Goal: Task Accomplishment & Management: Use online tool/utility

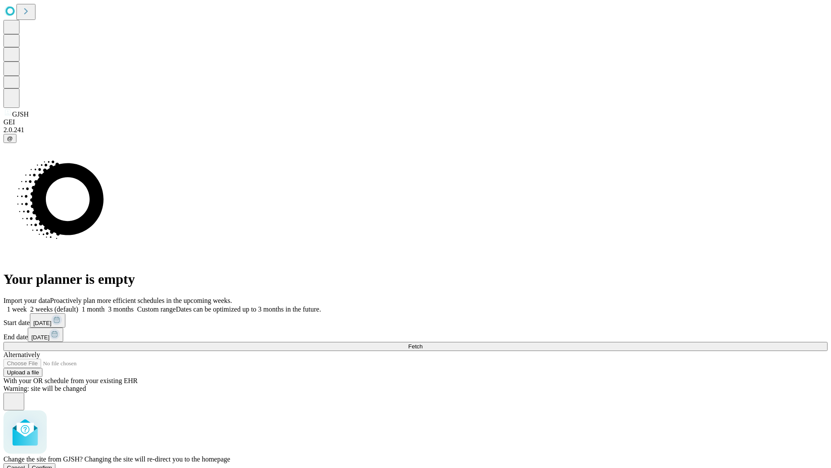
click at [52, 464] on span "Confirm" at bounding box center [42, 467] width 20 height 6
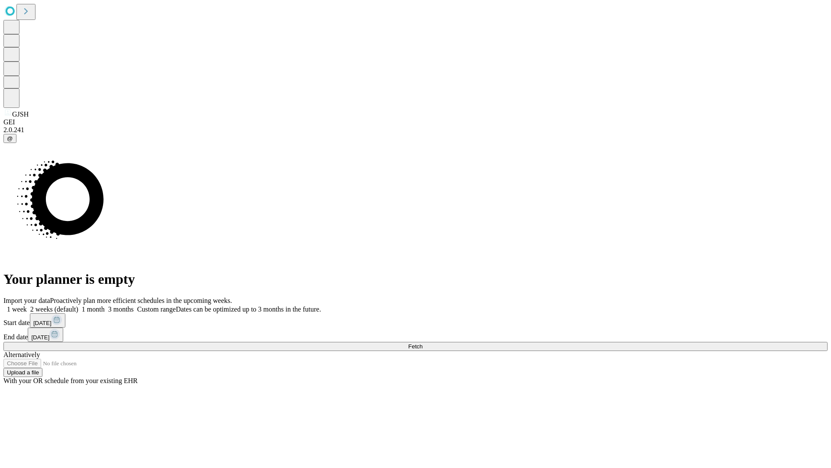
click at [27, 305] on label "1 week" at bounding box center [14, 308] width 23 height 7
click at [423, 343] on span "Fetch" at bounding box center [415, 346] width 14 height 6
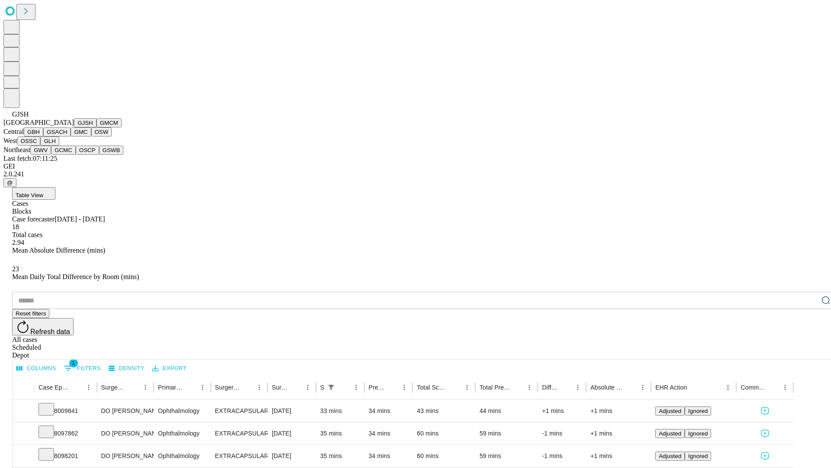
click at [97, 127] on button "GMCM" at bounding box center [109, 122] width 25 height 9
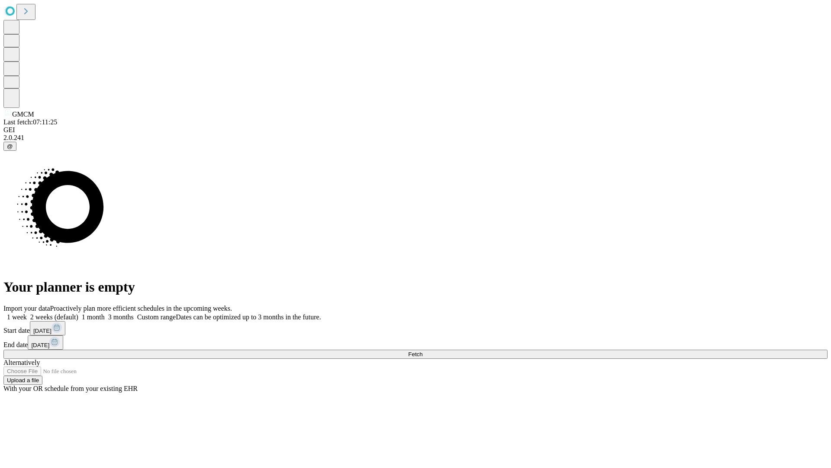
click at [27, 313] on label "1 week" at bounding box center [14, 316] width 23 height 7
click at [423, 351] on span "Fetch" at bounding box center [415, 354] width 14 height 6
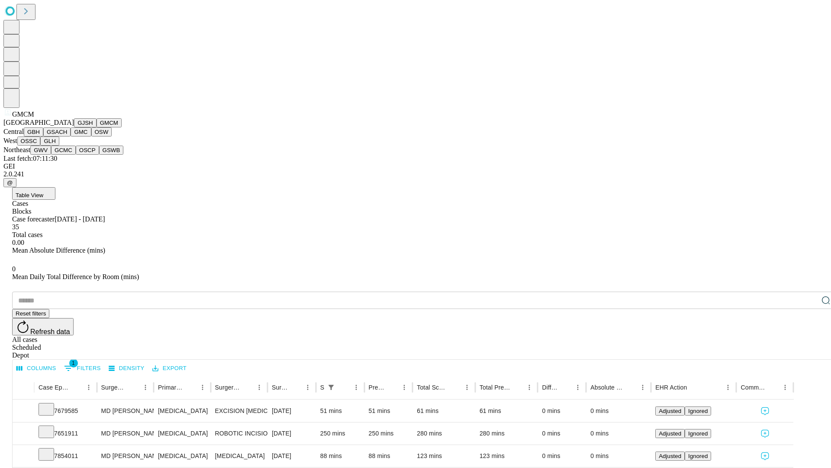
click at [43, 136] on button "GBH" at bounding box center [33, 131] width 19 height 9
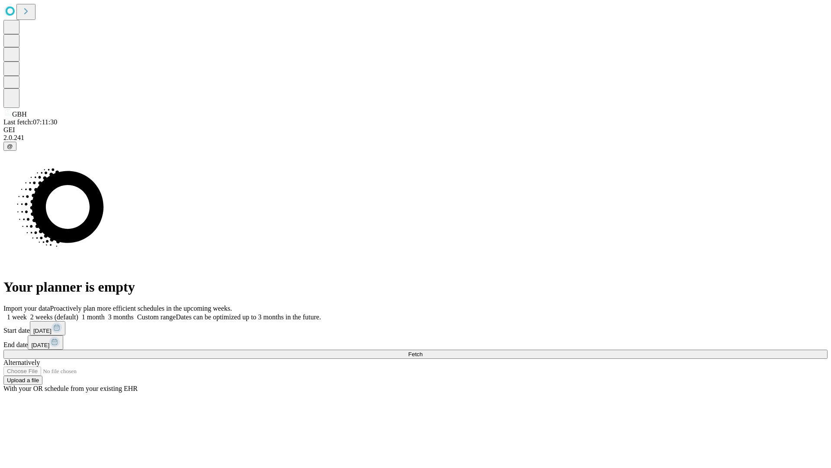
click at [27, 313] on label "1 week" at bounding box center [14, 316] width 23 height 7
click at [423, 351] on span "Fetch" at bounding box center [415, 354] width 14 height 6
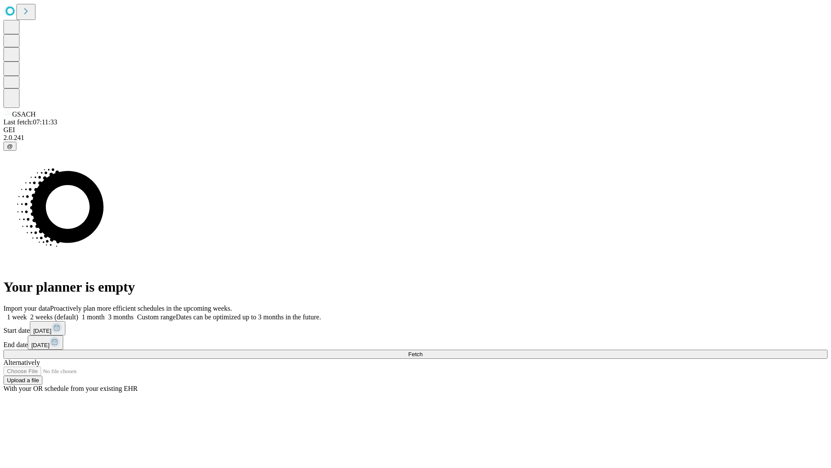
click at [423, 351] on span "Fetch" at bounding box center [415, 354] width 14 height 6
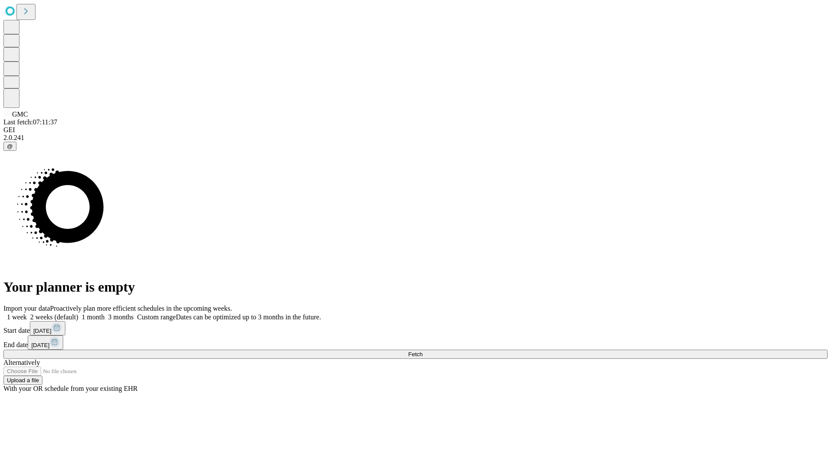
click at [27, 313] on label "1 week" at bounding box center [14, 316] width 23 height 7
click at [423, 351] on span "Fetch" at bounding box center [415, 354] width 14 height 6
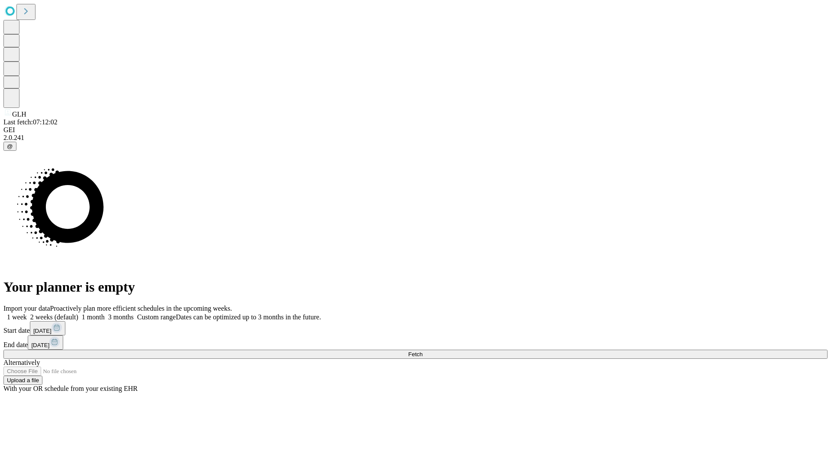
click at [27, 313] on label "1 week" at bounding box center [14, 316] width 23 height 7
click at [423, 351] on span "Fetch" at bounding box center [415, 354] width 14 height 6
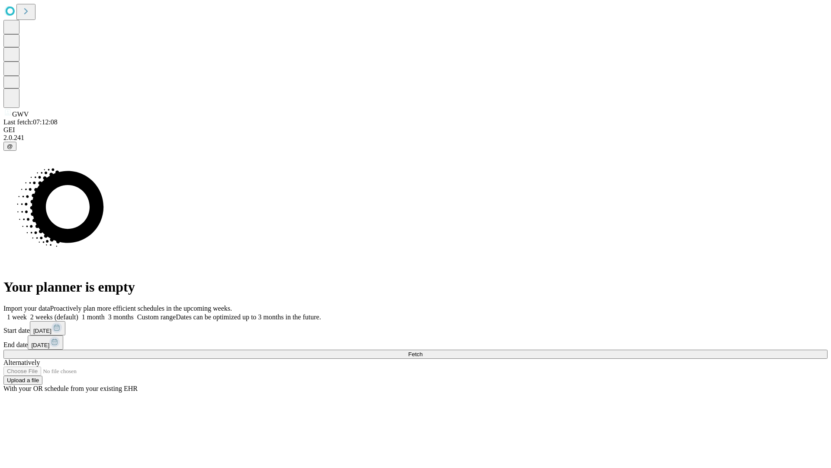
click at [27, 313] on label "1 week" at bounding box center [14, 316] width 23 height 7
click at [423, 351] on span "Fetch" at bounding box center [415, 354] width 14 height 6
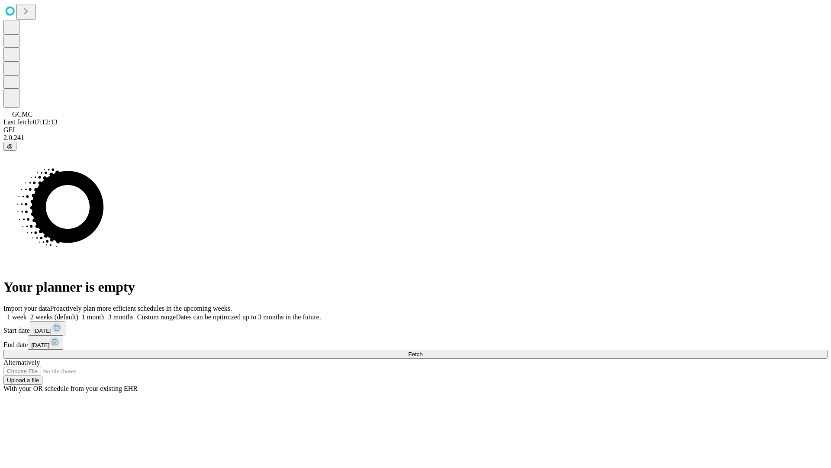
click at [27, 313] on label "1 week" at bounding box center [14, 316] width 23 height 7
click at [423, 351] on span "Fetch" at bounding box center [415, 354] width 14 height 6
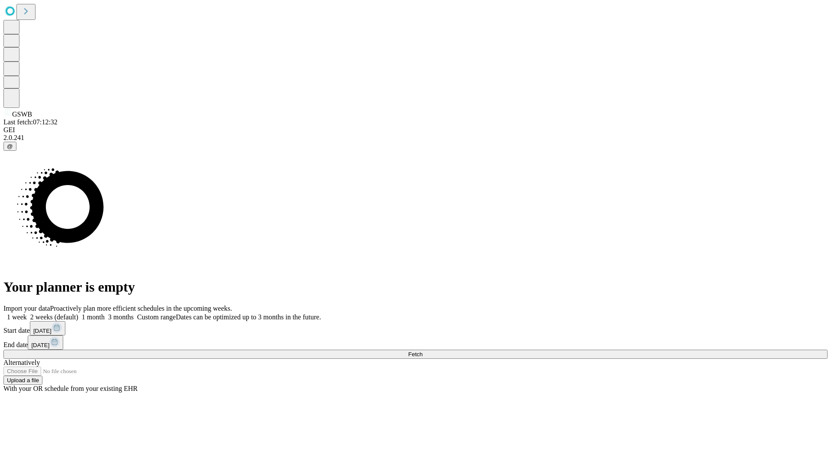
click at [423, 351] on span "Fetch" at bounding box center [415, 354] width 14 height 6
